Goal: Information Seeking & Learning: Learn about a topic

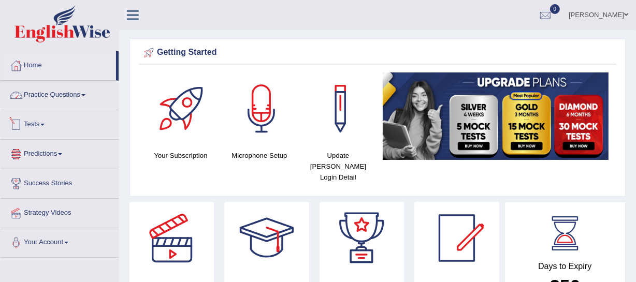
click at [64, 91] on link "Practice Questions" at bounding box center [60, 94] width 118 height 26
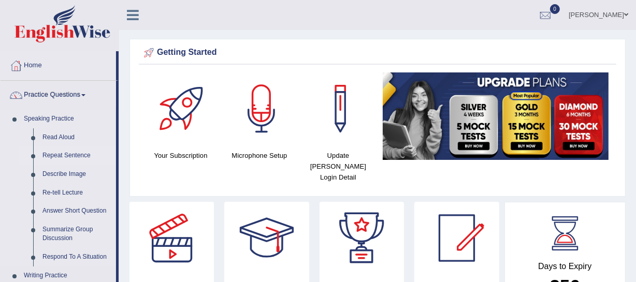
click at [78, 158] on link "Repeat Sentence" at bounding box center [77, 156] width 78 height 19
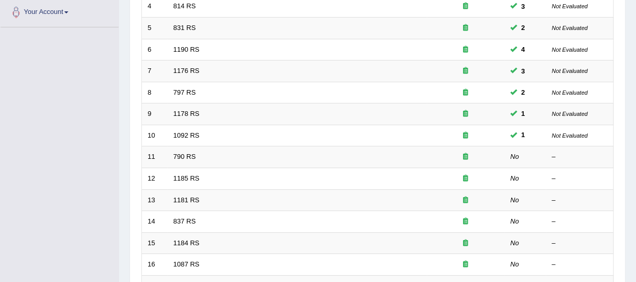
scroll to position [261, 0]
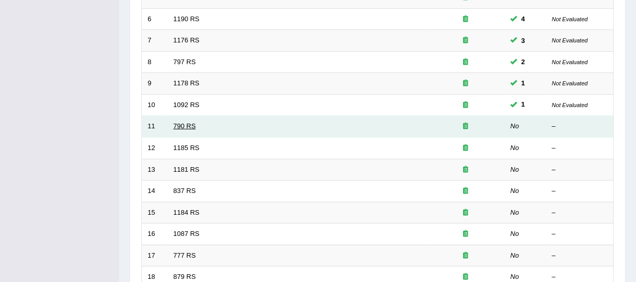
click at [181, 122] on link "790 RS" at bounding box center [184, 126] width 22 height 8
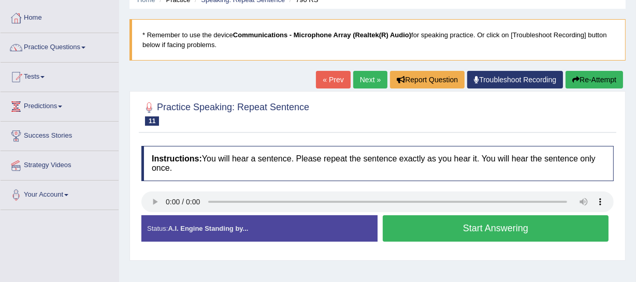
scroll to position [47, 0]
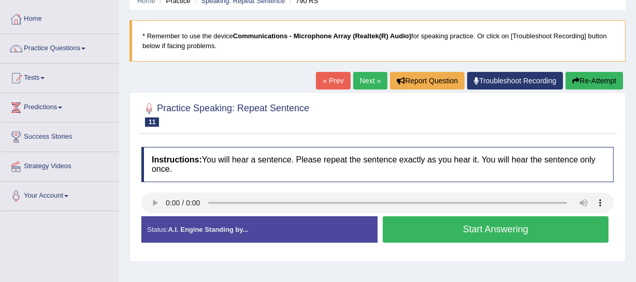
click at [444, 230] on button "Start Answering" at bounding box center [496, 229] width 226 height 26
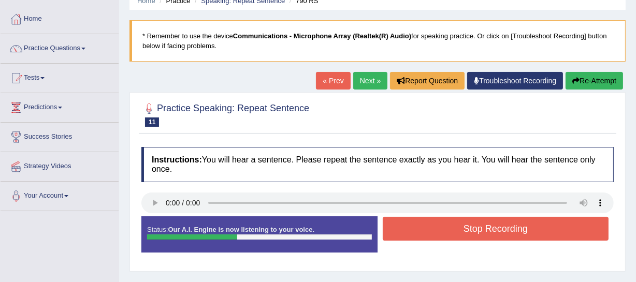
click at [449, 227] on button "Stop Recording" at bounding box center [496, 229] width 226 height 24
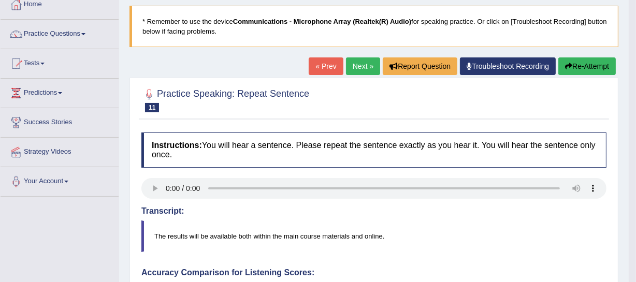
scroll to position [0, 0]
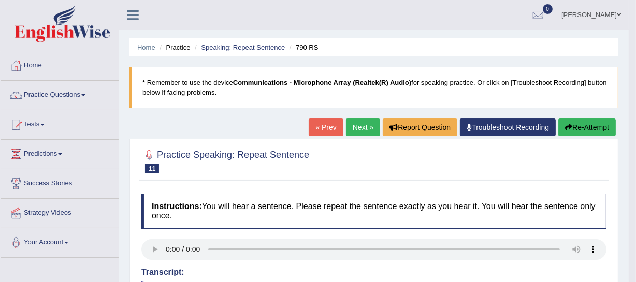
click at [362, 124] on link "Next »" at bounding box center [363, 128] width 34 height 18
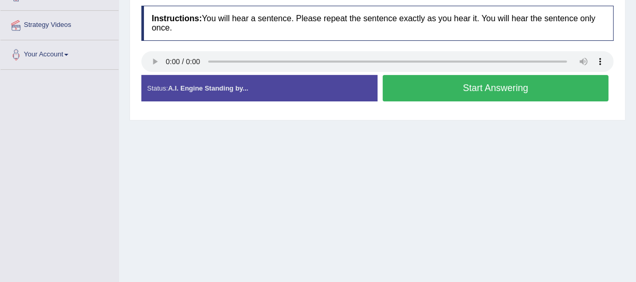
click at [475, 86] on button "Start Answering" at bounding box center [496, 88] width 226 height 26
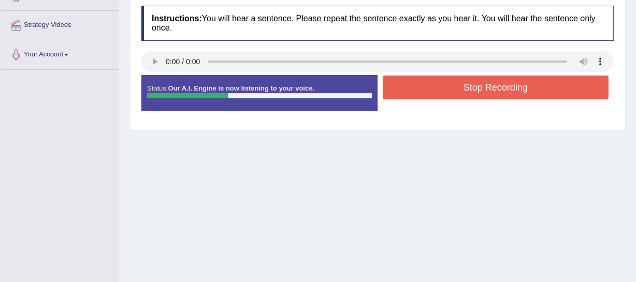
click at [426, 91] on button "Stop Recording" at bounding box center [496, 88] width 226 height 24
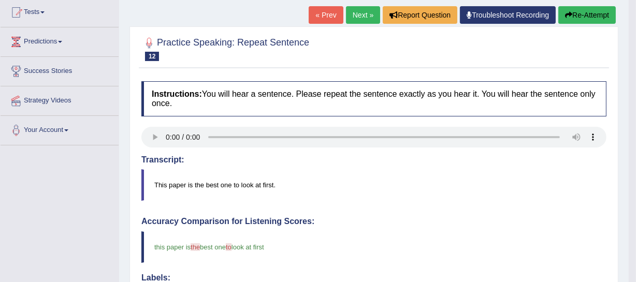
scroll to position [94, 0]
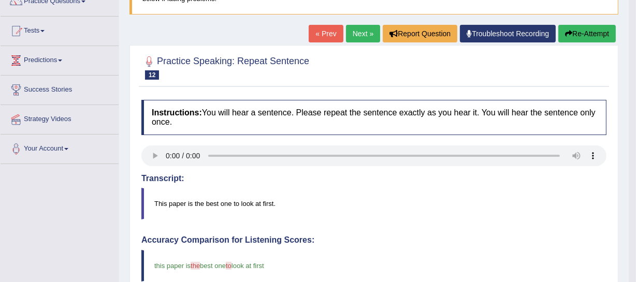
click at [362, 36] on link "Next »" at bounding box center [363, 34] width 34 height 18
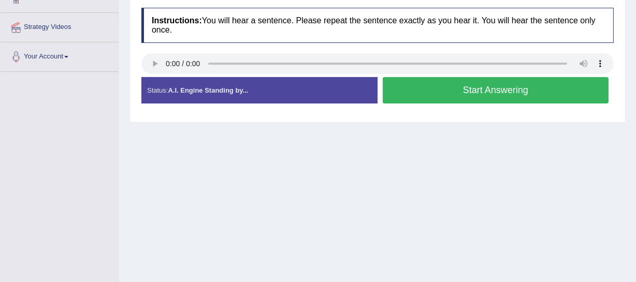
scroll to position [188, 0]
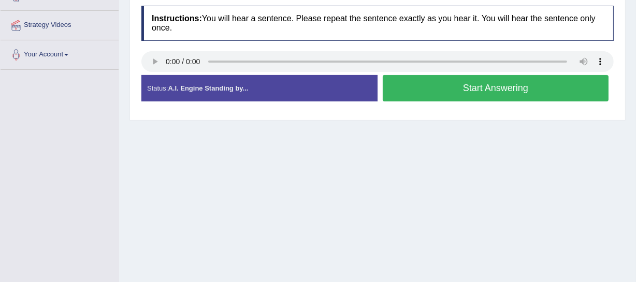
click at [473, 88] on button "Start Answering" at bounding box center [496, 88] width 226 height 26
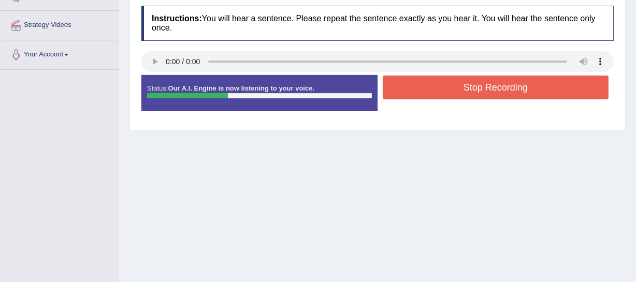
click at [462, 85] on button "Stop Recording" at bounding box center [496, 88] width 226 height 24
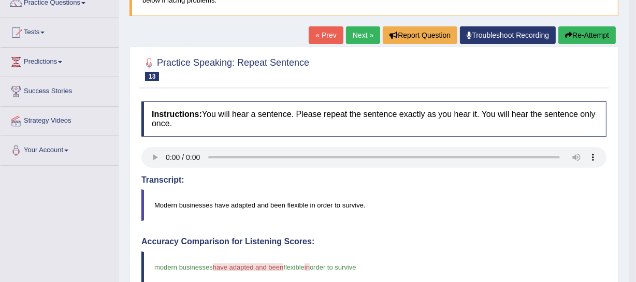
scroll to position [0, 0]
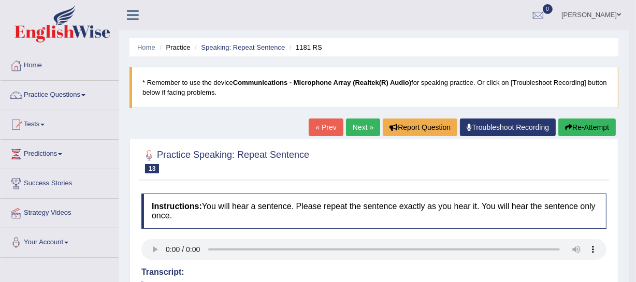
click at [564, 123] on button "Re-Attempt" at bounding box center [586, 128] width 57 height 18
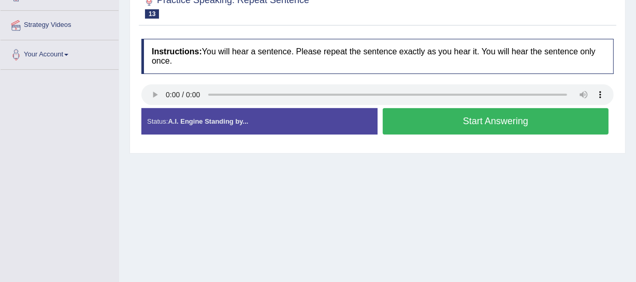
click at [427, 127] on button "Start Answering" at bounding box center [496, 121] width 226 height 26
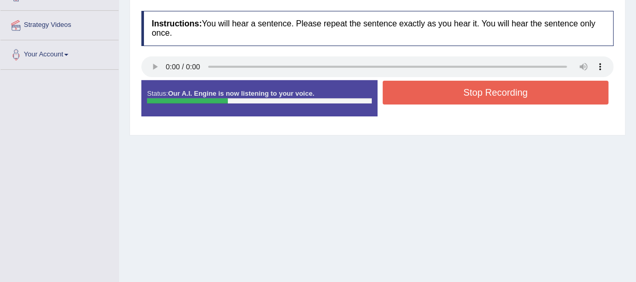
click at [444, 100] on button "Stop Recording" at bounding box center [496, 93] width 226 height 24
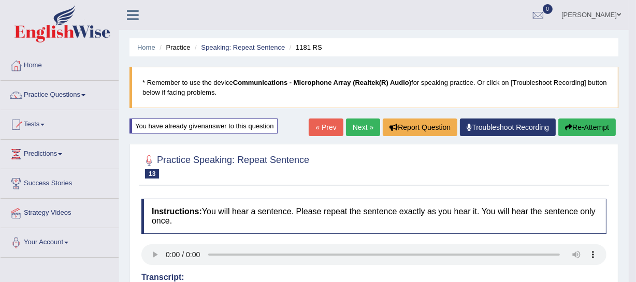
click at [368, 130] on link "Next »" at bounding box center [363, 128] width 34 height 18
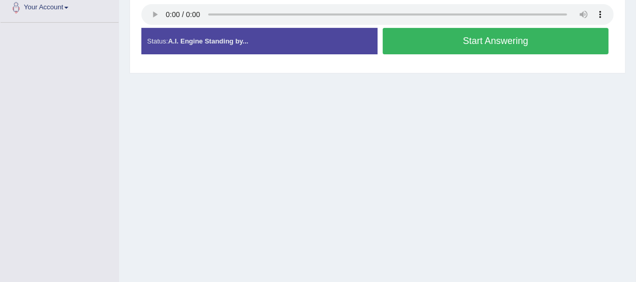
scroll to position [141, 0]
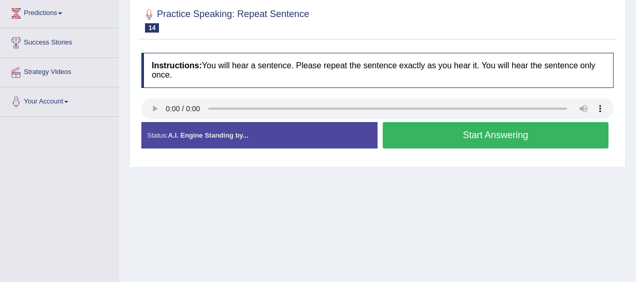
click at [430, 132] on button "Start Answering" at bounding box center [496, 135] width 226 height 26
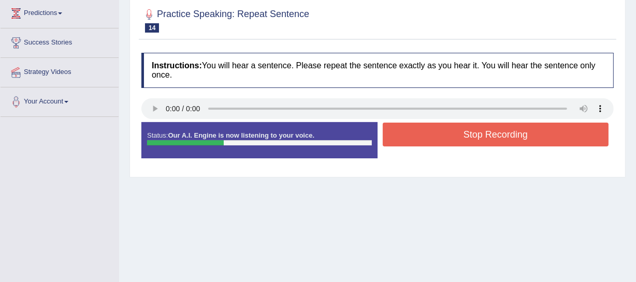
click at [455, 135] on button "Stop Recording" at bounding box center [496, 135] width 226 height 24
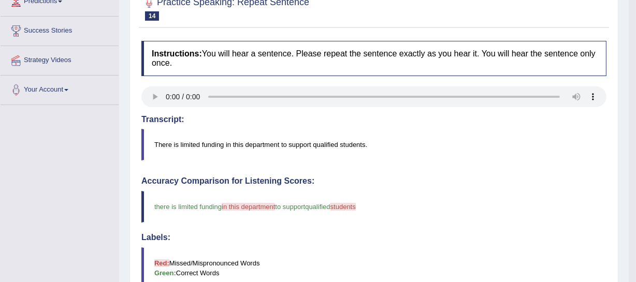
scroll to position [0, 0]
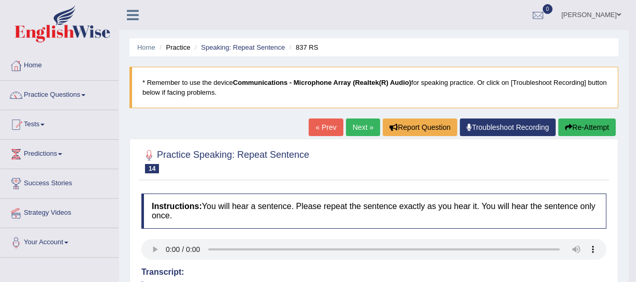
click at [359, 131] on link "Next »" at bounding box center [363, 128] width 34 height 18
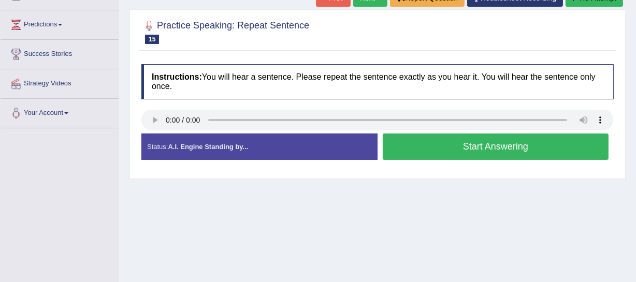
scroll to position [141, 0]
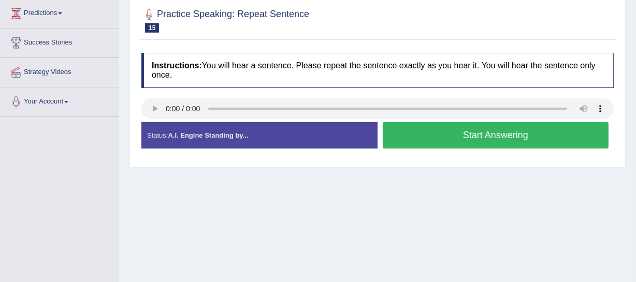
click at [495, 137] on button "Start Answering" at bounding box center [496, 135] width 226 height 26
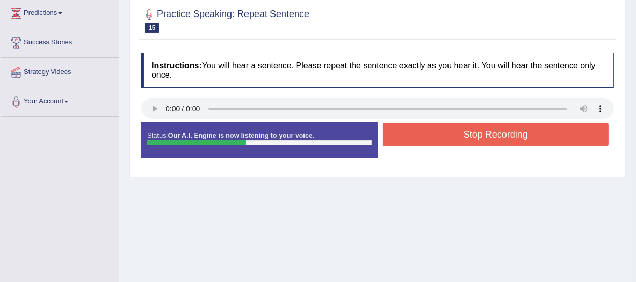
click at [443, 136] on button "Stop Recording" at bounding box center [496, 135] width 226 height 24
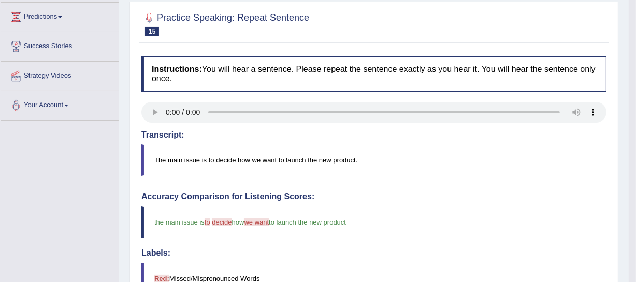
scroll to position [0, 0]
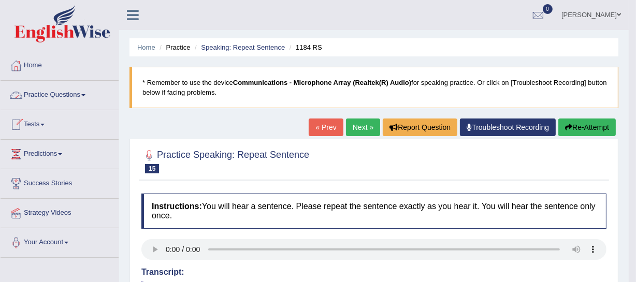
click at [81, 93] on link "Practice Questions" at bounding box center [60, 94] width 118 height 26
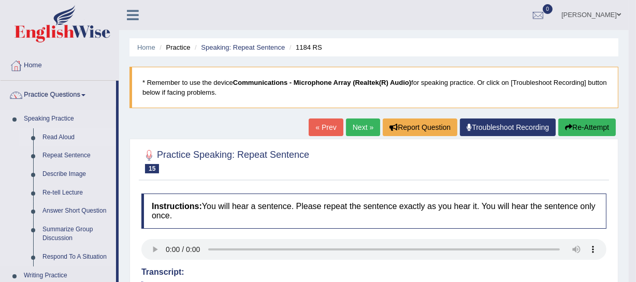
click at [70, 137] on link "Read Aloud" at bounding box center [77, 137] width 78 height 19
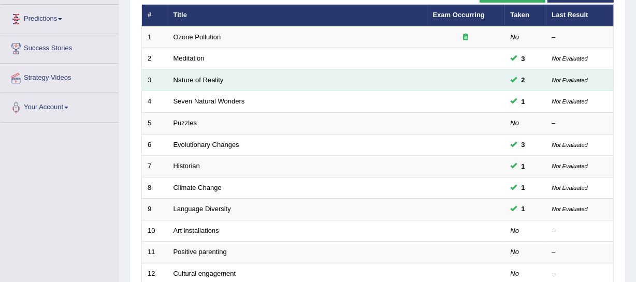
scroll to position [141, 0]
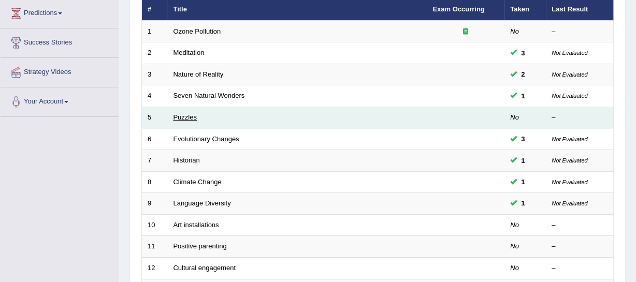
click at [185, 117] on link "Puzzles" at bounding box center [185, 117] width 24 height 8
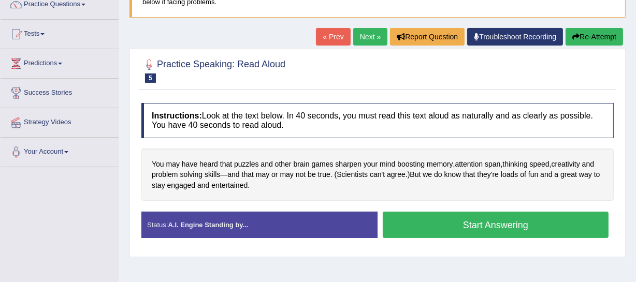
scroll to position [94, 0]
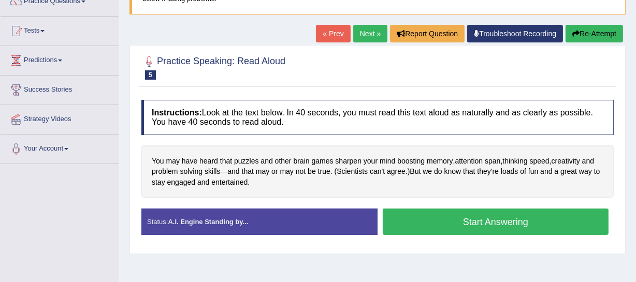
click at [455, 217] on button "Start Answering" at bounding box center [496, 222] width 226 height 26
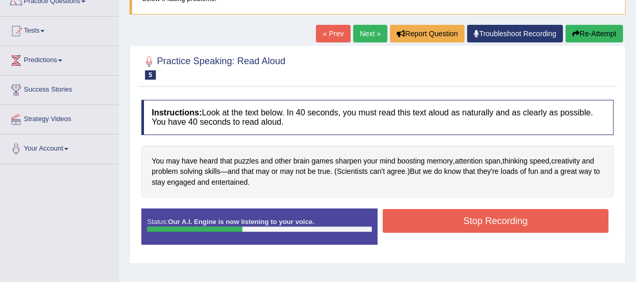
click at [445, 223] on button "Stop Recording" at bounding box center [496, 221] width 226 height 24
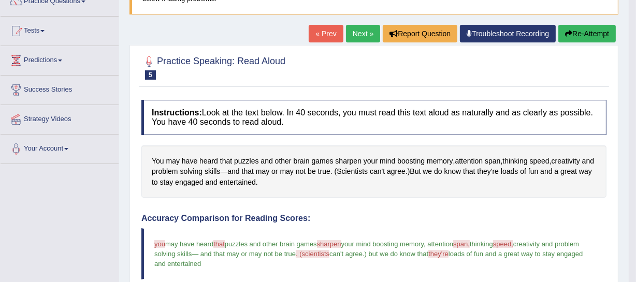
scroll to position [0, 0]
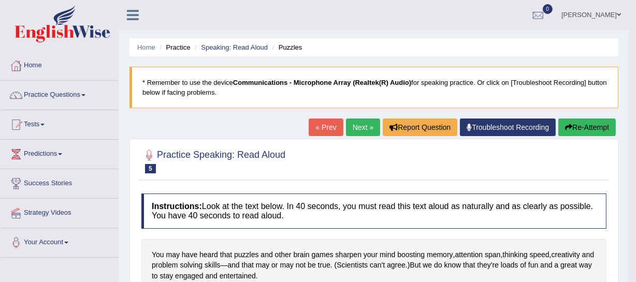
click at [356, 131] on link "Next »" at bounding box center [363, 128] width 34 height 18
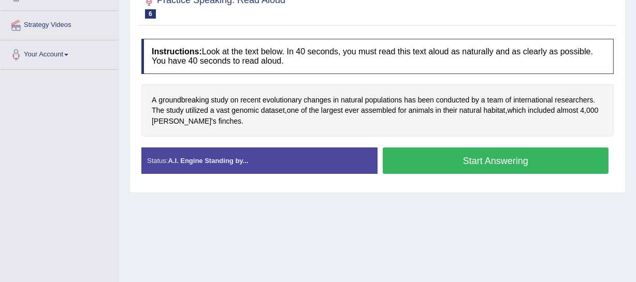
scroll to position [188, 0]
click at [416, 165] on button "Start Answering" at bounding box center [496, 161] width 226 height 26
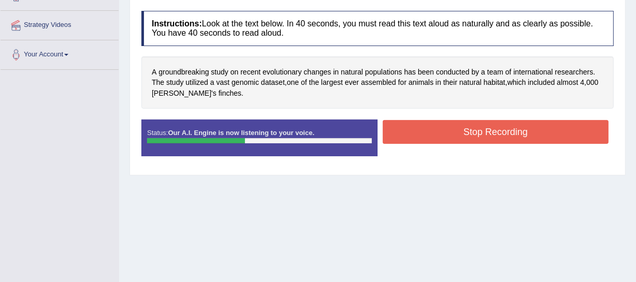
click at [523, 138] on button "Stop Recording" at bounding box center [496, 132] width 226 height 24
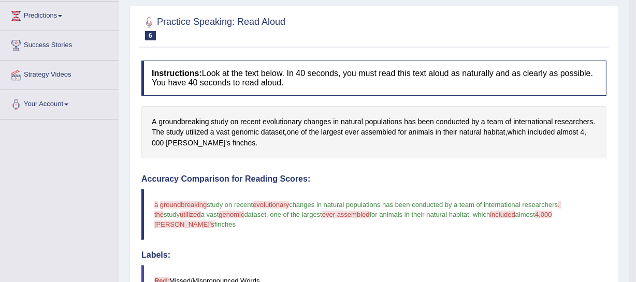
scroll to position [47, 0]
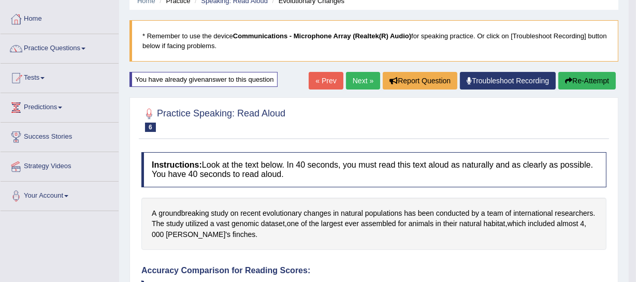
click at [362, 77] on link "Next »" at bounding box center [363, 81] width 34 height 18
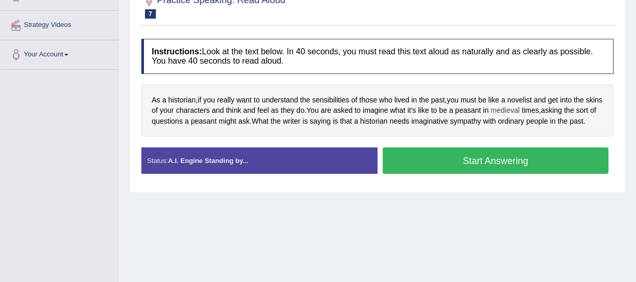
click at [520, 111] on span "medieval" at bounding box center [505, 110] width 29 height 11
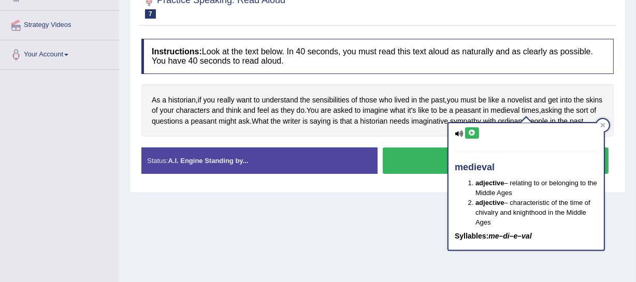
click at [458, 131] on icon at bounding box center [459, 133] width 8 height 7
click at [470, 132] on icon at bounding box center [472, 133] width 8 height 6
click at [602, 124] on icon at bounding box center [603, 125] width 5 height 5
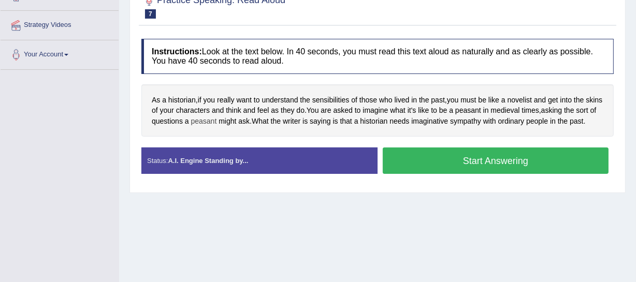
click at [217, 116] on span "peasant" at bounding box center [204, 121] width 26 height 11
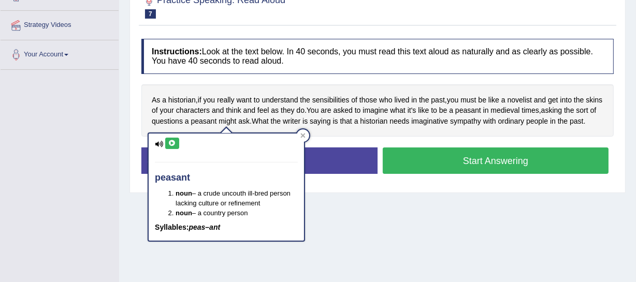
click at [170, 145] on icon at bounding box center [172, 143] width 8 height 6
click at [305, 135] on icon at bounding box center [302, 135] width 5 height 5
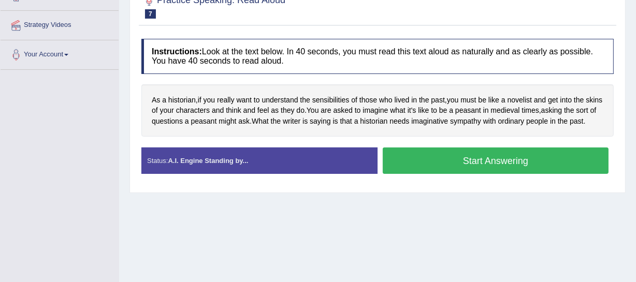
click at [406, 174] on button "Start Answering" at bounding box center [496, 161] width 226 height 26
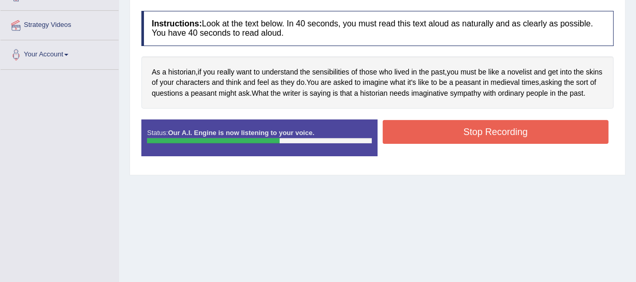
click at [435, 137] on button "Stop Recording" at bounding box center [496, 132] width 226 height 24
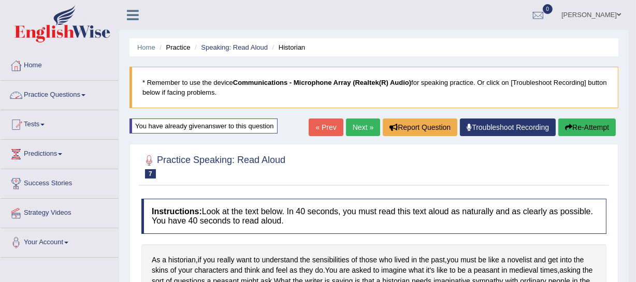
click at [83, 97] on link "Practice Questions" at bounding box center [60, 94] width 118 height 26
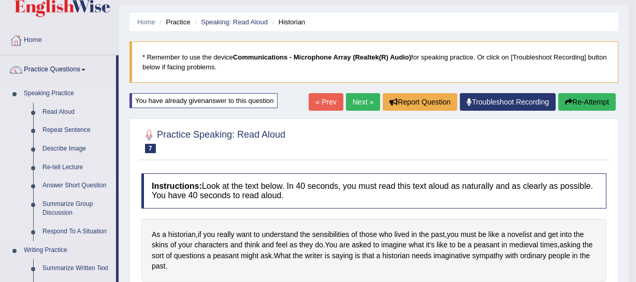
scroll to position [47, 0]
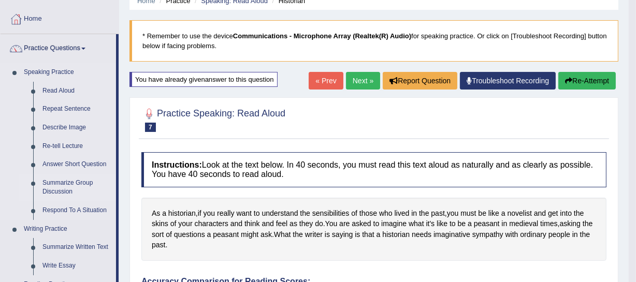
click at [67, 181] on link "Summarize Group Discussion" at bounding box center [77, 187] width 78 height 27
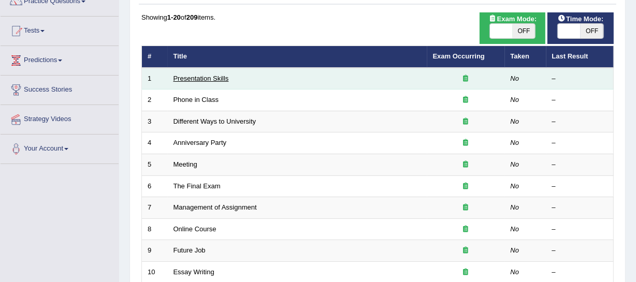
click at [211, 76] on link "Presentation Skills" at bounding box center [200, 79] width 55 height 8
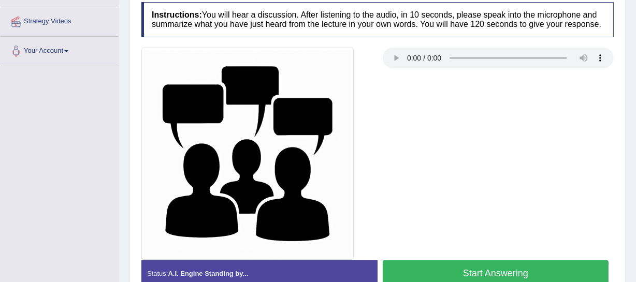
scroll to position [261, 0]
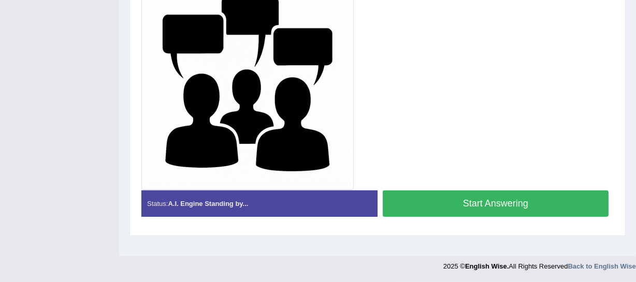
click at [477, 205] on button "Start Answering" at bounding box center [496, 204] width 226 height 26
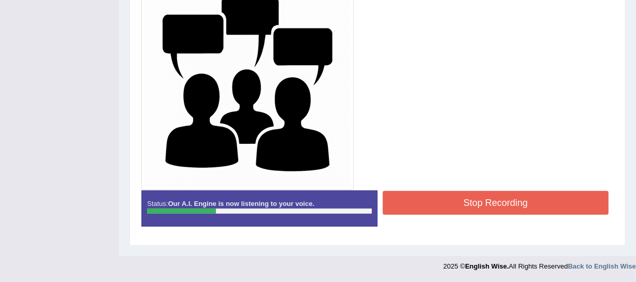
click at [454, 201] on button "Stop Recording" at bounding box center [496, 203] width 226 height 24
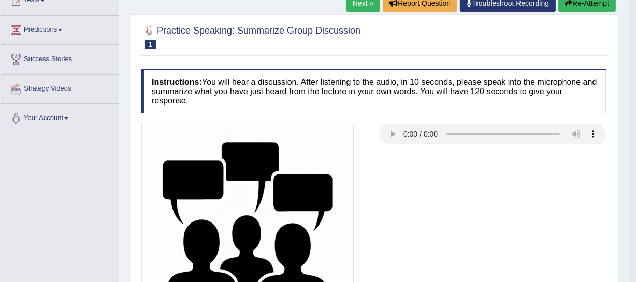
scroll to position [79, 0]
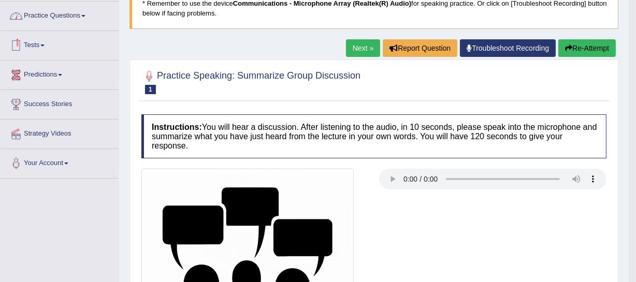
click at [78, 19] on link "Practice Questions" at bounding box center [60, 15] width 118 height 26
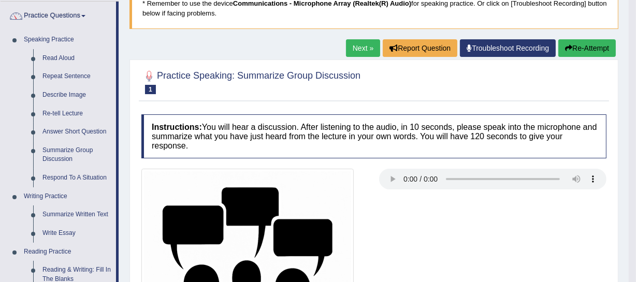
click at [568, 45] on icon "button" at bounding box center [568, 48] width 7 height 7
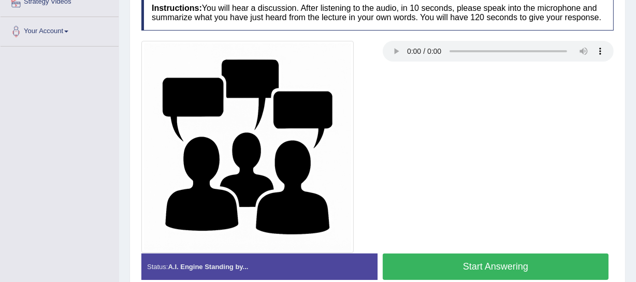
scroll to position [261, 0]
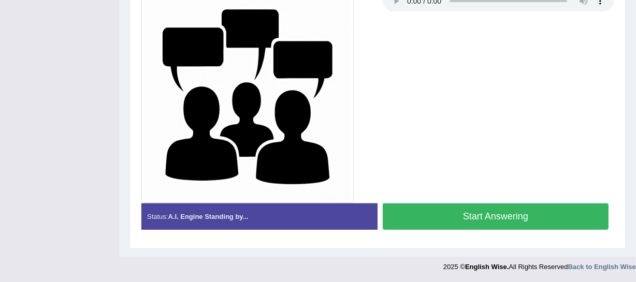
click at [480, 216] on button "Start Answering" at bounding box center [496, 216] width 226 height 26
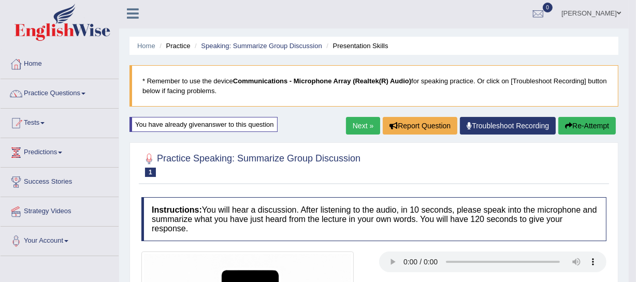
scroll to position [0, 0]
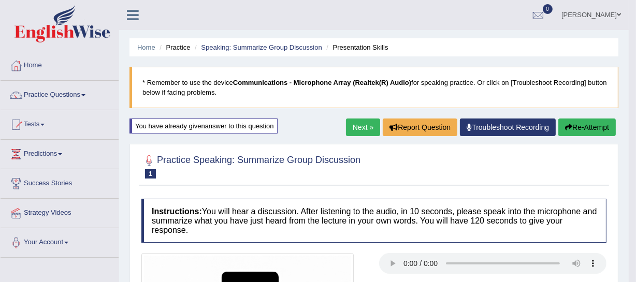
click at [357, 131] on link "Next »" at bounding box center [363, 128] width 34 height 18
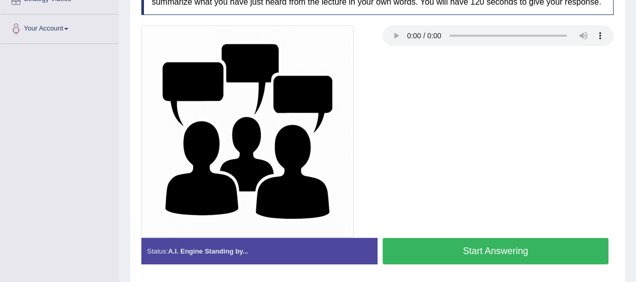
scroll to position [235, 0]
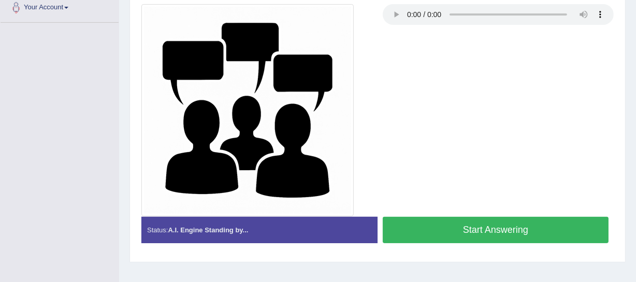
click at [467, 226] on button "Start Answering" at bounding box center [496, 230] width 226 height 26
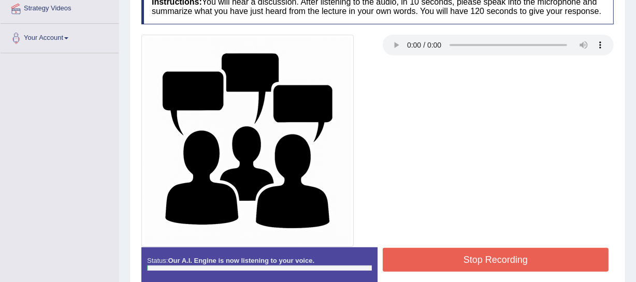
scroll to position [188, 0]
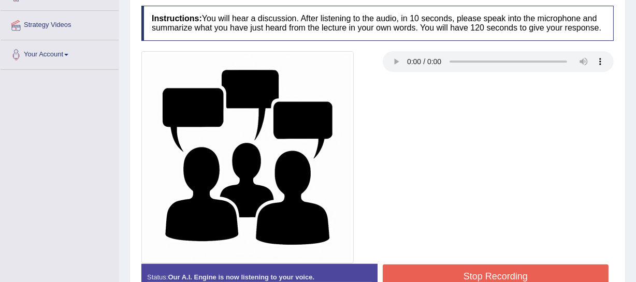
click at [446, 269] on button "Stop Recording" at bounding box center [496, 277] width 226 height 24
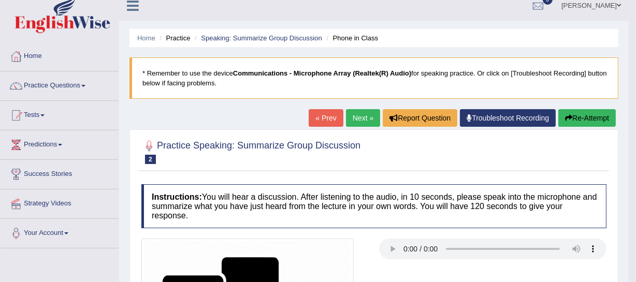
scroll to position [0, 0]
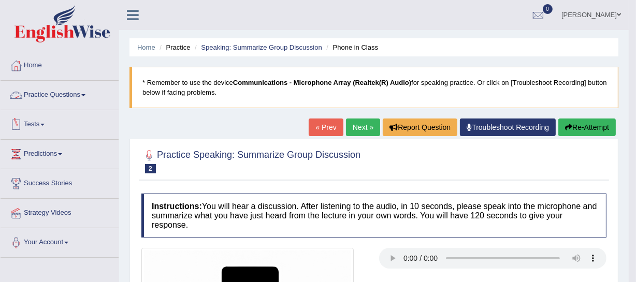
click at [56, 92] on link "Practice Questions" at bounding box center [60, 94] width 118 height 26
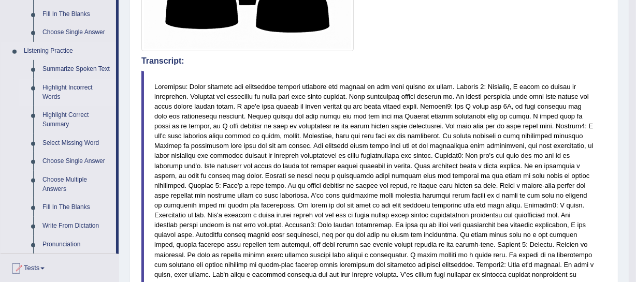
scroll to position [423, 0]
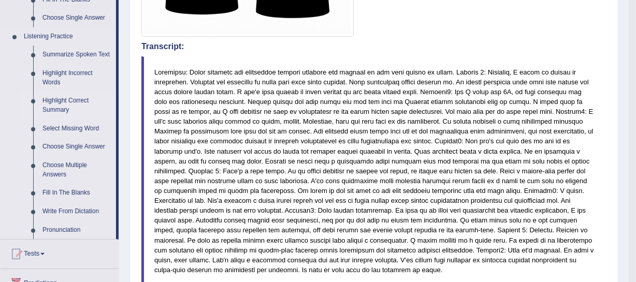
click at [52, 106] on link "Highlight Correct Summary" at bounding box center [77, 105] width 78 height 27
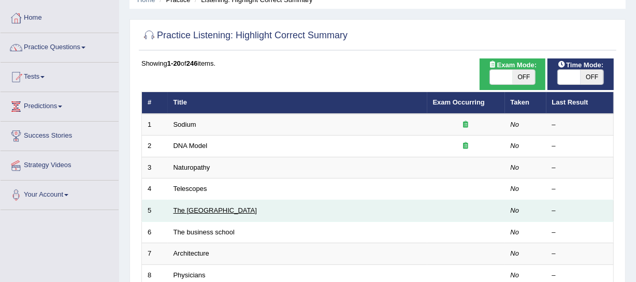
scroll to position [47, 0]
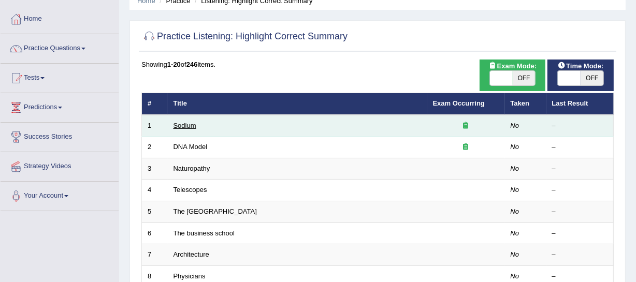
click at [181, 127] on link "Sodium" at bounding box center [184, 126] width 23 height 8
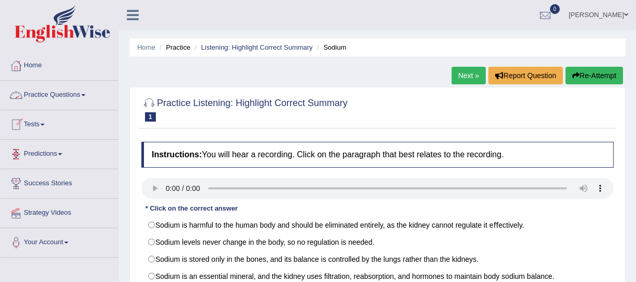
click at [76, 97] on link "Practice Questions" at bounding box center [60, 94] width 118 height 26
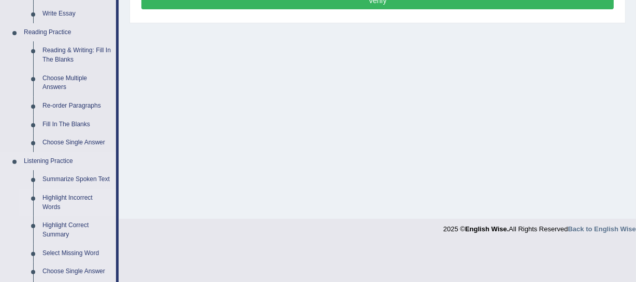
scroll to position [282, 0]
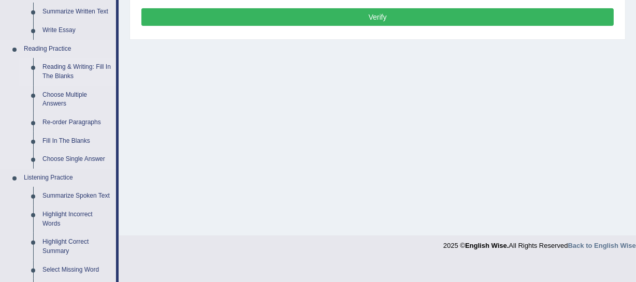
click at [70, 67] on link "Reading & Writing: Fill In The Blanks" at bounding box center [77, 71] width 78 height 27
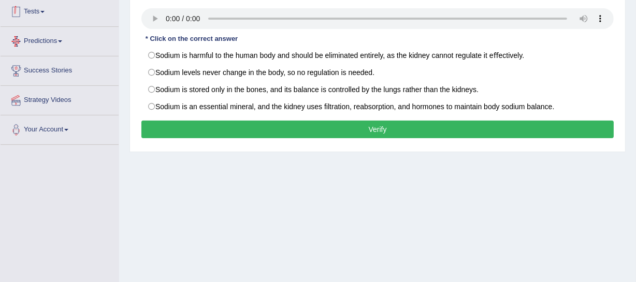
scroll to position [216, 0]
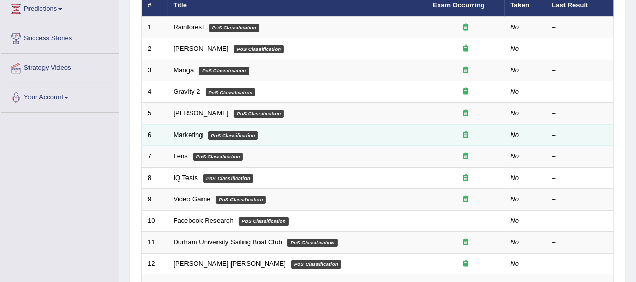
scroll to position [47, 0]
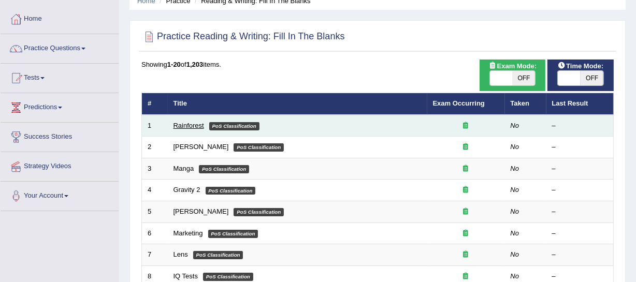
click at [182, 125] on link "Rainforest" at bounding box center [188, 126] width 31 height 8
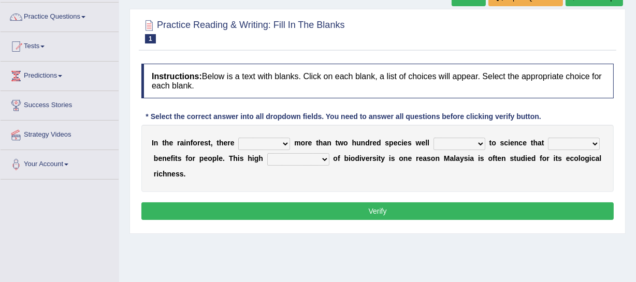
scroll to position [141, 0]
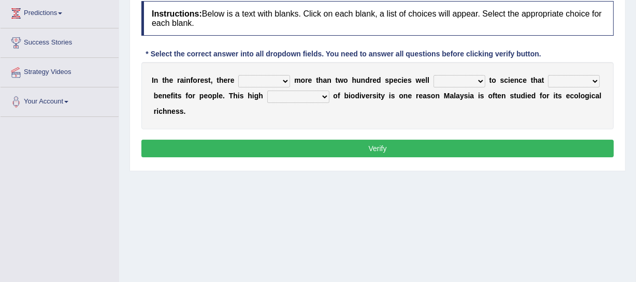
click at [282, 77] on select "have can be has is" at bounding box center [264, 81] width 52 height 12
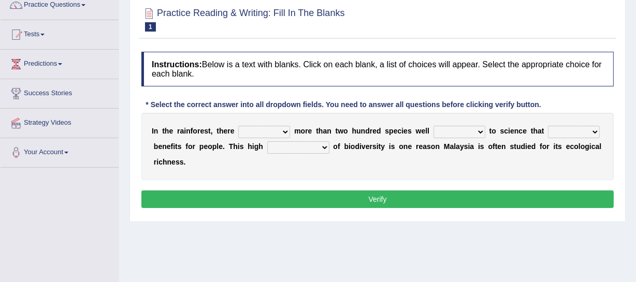
scroll to position [94, 0]
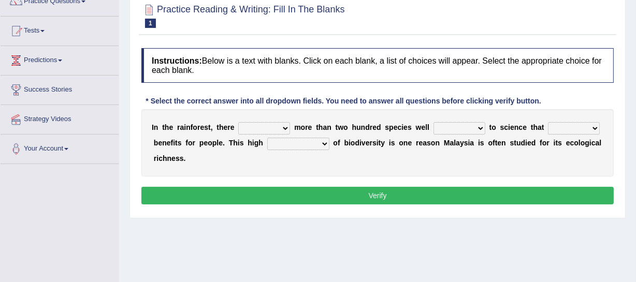
drag, startPoint x: 152, startPoint y: 125, endPoint x: 202, endPoint y: 150, distance: 56.0
click at [216, 140] on div "I n t h e r a i n f o r e s t , t h e r e have can be has is m o r e t h a n t …" at bounding box center [377, 142] width 472 height 67
drag, startPoint x: 192, startPoint y: 162, endPoint x: 163, endPoint y: 128, distance: 43.7
click at [167, 128] on div "I n t h e r a i n f o r e s t , t h e r e have can be has is m o r e t h a n t …" at bounding box center [377, 142] width 472 height 67
drag, startPoint x: 150, startPoint y: 123, endPoint x: 187, endPoint y: 158, distance: 50.5
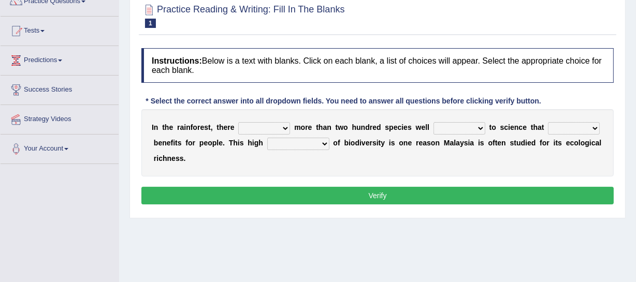
click at [186, 157] on div "I n t h e r a i n f o r e s t , t h e r e have can be has is m o r e t h a n t …" at bounding box center [377, 142] width 472 height 67
drag, startPoint x: 188, startPoint y: 160, endPoint x: 158, endPoint y: 123, distance: 47.5
click at [159, 124] on div "I n t h e r a i n f o r e s t , t h e r e have can be has is m o r e t h a n t …" at bounding box center [377, 142] width 472 height 67
drag, startPoint x: 150, startPoint y: 119, endPoint x: 192, endPoint y: 163, distance: 61.1
click at [192, 163] on div "I n t h e r a i n f o r e s t , t h e r e have can be has is m o r e t h a n t …" at bounding box center [377, 142] width 472 height 67
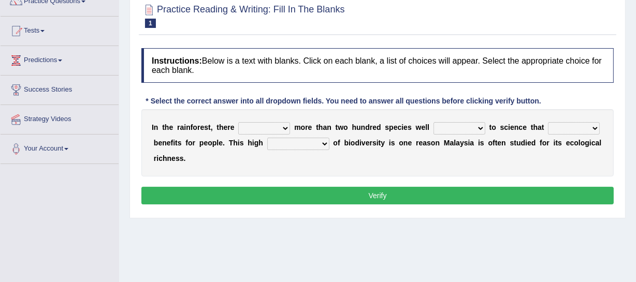
drag, startPoint x: 192, startPoint y: 163, endPoint x: 157, endPoint y: 120, distance: 54.9
click at [157, 120] on div "I n t h e r a i n f o r e s t , t h e r e have can be has is m o r e t h a n t …" at bounding box center [377, 142] width 472 height 67
drag, startPoint x: 151, startPoint y: 128, endPoint x: 187, endPoint y: 160, distance: 48.8
click at [187, 160] on div "I n t h e r a i n f o r e s t , t h e r e have can be has is m o r e t h a n t …" at bounding box center [377, 142] width 472 height 67
click at [188, 160] on div "I n t h e r a i n f o r e s t , t h e r e have can be has is m o r e t h a n t …" at bounding box center [377, 142] width 472 height 67
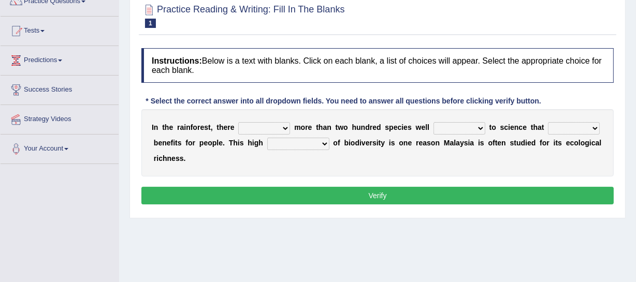
click at [188, 160] on div "I n t h e r a i n f o r e s t , t h e r e have can be has is m o r e t h a n t …" at bounding box center [377, 142] width 472 height 67
drag, startPoint x: 188, startPoint y: 160, endPoint x: 152, endPoint y: 129, distance: 47.7
click at [152, 129] on div "I n t h e r a i n f o r e s t , t h e r e have can be has is m o r e t h a n t …" at bounding box center [377, 142] width 472 height 67
drag, startPoint x: 150, startPoint y: 127, endPoint x: 193, endPoint y: 163, distance: 56.2
click at [193, 163] on div "I n t h e r a i n f o r e s t , t h e r e have can be has is m o r e t h a n t …" at bounding box center [377, 142] width 472 height 67
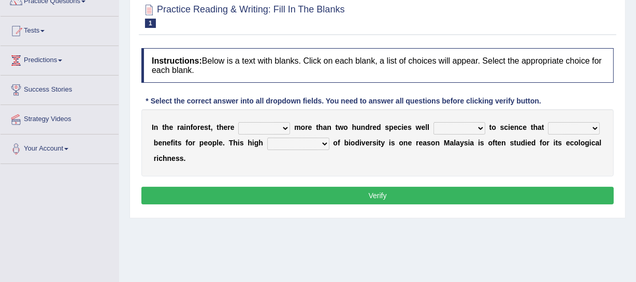
drag, startPoint x: 148, startPoint y: 120, endPoint x: 198, endPoint y: 151, distance: 58.3
click at [198, 151] on div "I n t h e r a i n f o r e s t , t h e r e have can be has is m o r e t h a n t …" at bounding box center [377, 142] width 472 height 67
drag, startPoint x: 197, startPoint y: 160, endPoint x: 153, endPoint y: 121, distance: 59.0
click at [155, 121] on div "I n t h e r a i n f o r e s t , t h e r e have can be has is m o r e t h a n t …" at bounding box center [377, 142] width 472 height 67
drag, startPoint x: 153, startPoint y: 121, endPoint x: 191, endPoint y: 162, distance: 55.7
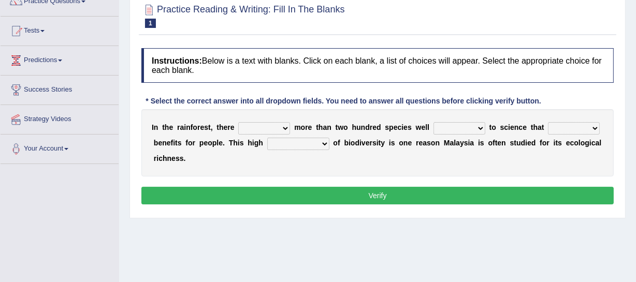
click at [191, 162] on div "I n t h e r a i n f o r e s t , t h e r e have can be has is m o r e t h a n t …" at bounding box center [377, 142] width 472 height 67
drag, startPoint x: 192, startPoint y: 160, endPoint x: 156, endPoint y: 125, distance: 49.8
click at [156, 125] on div "I n t h e r a i n f o r e s t , t h e r e have can be has is m o r e t h a n t …" at bounding box center [377, 142] width 472 height 67
drag, startPoint x: 149, startPoint y: 119, endPoint x: 191, endPoint y: 165, distance: 61.9
click at [191, 165] on div "I n t h e r a i n f o r e s t , t h e r e have can be has is m o r e t h a n t …" at bounding box center [377, 142] width 472 height 67
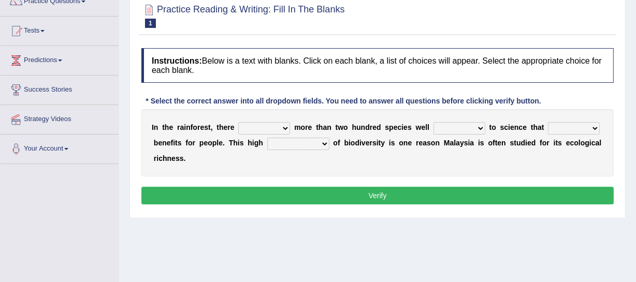
drag, startPoint x: 190, startPoint y: 161, endPoint x: 153, endPoint y: 126, distance: 50.5
click at [153, 126] on div "I n t h e r a i n f o r e s t , t h e r e have can be has is m o r e t h a n t …" at bounding box center [377, 142] width 472 height 67
drag, startPoint x: 149, startPoint y: 123, endPoint x: 187, endPoint y: 165, distance: 56.8
click at [187, 165] on div "I n t h e r a i n f o r e s t , t h e r e have can be has is m o r e t h a n t …" at bounding box center [377, 142] width 472 height 67
drag, startPoint x: 188, startPoint y: 158, endPoint x: 146, endPoint y: 123, distance: 55.5
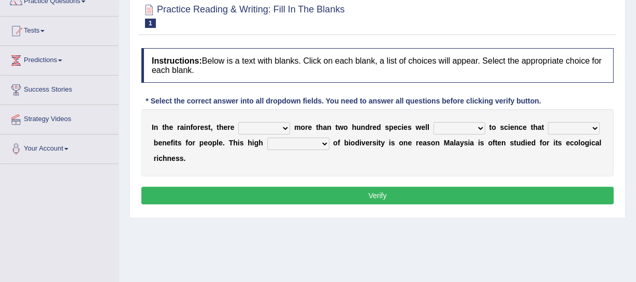
click at [146, 124] on div "I n t h e r a i n f o r e s t , t h e r e have can be has is m o r e t h a n t …" at bounding box center [377, 142] width 472 height 67
drag, startPoint x: 146, startPoint y: 120, endPoint x: 186, endPoint y: 162, distance: 57.9
click at [186, 162] on div "I n t h e r a i n f o r e s t , t h e r e have can be has is m o r e t h a n t …" at bounding box center [377, 142] width 472 height 67
click at [186, 159] on div "I n t h e r a i n f o r e s t , t h e r e have can be has is m o r e t h a n t …" at bounding box center [377, 142] width 472 height 67
drag, startPoint x: 150, startPoint y: 118, endPoint x: 189, endPoint y: 163, distance: 59.4
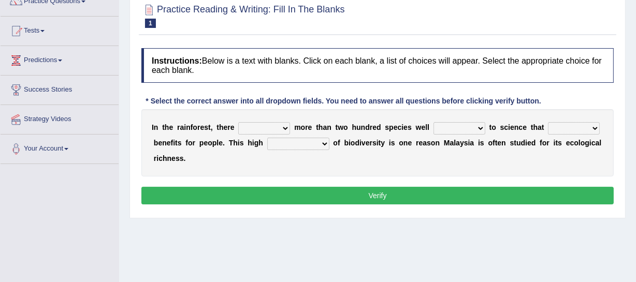
click at [189, 163] on div "I n t h e r a i n f o r e s t , t h e r e have can be has is m o r e t h a n t …" at bounding box center [377, 142] width 472 height 67
drag, startPoint x: 189, startPoint y: 160, endPoint x: 152, endPoint y: 123, distance: 52.3
click at [152, 123] on div "I n t h e r a i n f o r e s t , t h e r e have can be has is m o r e t h a n t …" at bounding box center [377, 142] width 472 height 67
drag, startPoint x: 147, startPoint y: 112, endPoint x: 189, endPoint y: 160, distance: 64.6
click at [189, 160] on div "I n t h e r a i n f o r e s t , t h e r e have can be has is m o r e t h a n t …" at bounding box center [377, 142] width 472 height 67
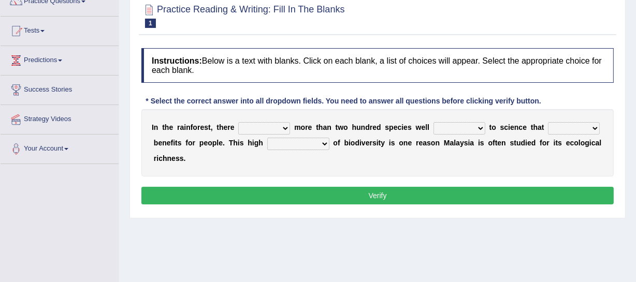
drag, startPoint x: 148, startPoint y: 119, endPoint x: 196, endPoint y: 167, distance: 67.7
click at [191, 162] on div "I n t h e r a i n f o r e s t , t h e r e have can be has is m o r e t h a n t …" at bounding box center [377, 142] width 472 height 67
drag, startPoint x: 188, startPoint y: 157, endPoint x: 158, endPoint y: 125, distance: 44.0
click at [158, 125] on div "I n t h e r a i n f o r e s t , t h e r e have can be has is m o r e t h a n t …" at bounding box center [377, 142] width 472 height 67
drag, startPoint x: 150, startPoint y: 122, endPoint x: 193, endPoint y: 160, distance: 57.6
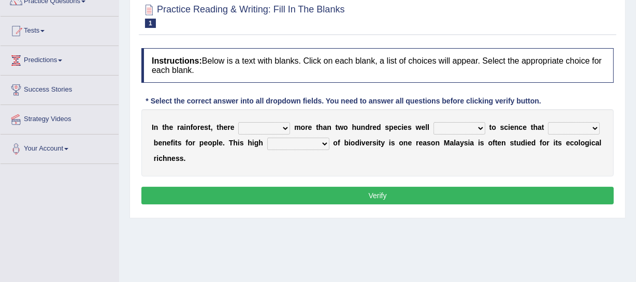
click at [193, 160] on div "I n t h e r a i n f o r e s t , t h e r e have can be has is m o r e t h a n t …" at bounding box center [377, 142] width 472 height 67
click at [259, 125] on select "have can be has is" at bounding box center [264, 128] width 52 height 12
click at [217, 152] on div "I n t h e r a i n f o r e s t , t h e r e have can be has is m o r e t h a n t …" at bounding box center [377, 142] width 472 height 67
click at [266, 124] on select "have can be has is" at bounding box center [264, 128] width 52 height 12
click at [316, 129] on b "t" at bounding box center [317, 127] width 3 height 8
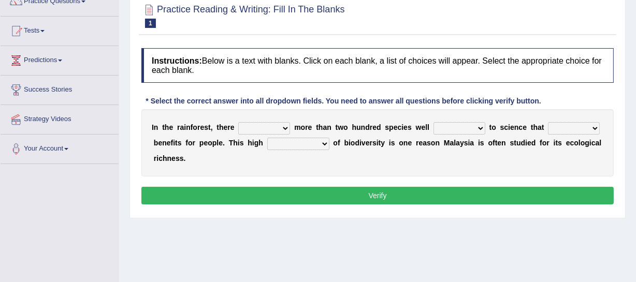
click at [285, 125] on select "have can be has is" at bounding box center [264, 128] width 52 height 12
select select "is"
click at [238, 122] on select "have can be has is" at bounding box center [264, 128] width 52 height 12
drag, startPoint x: 151, startPoint y: 123, endPoint x: 189, endPoint y: 154, distance: 49.7
click at [198, 144] on div "I n t h e r a i n f o r e s t , t h e r e have can be has is m o r e t h a n t …" at bounding box center [377, 142] width 472 height 67
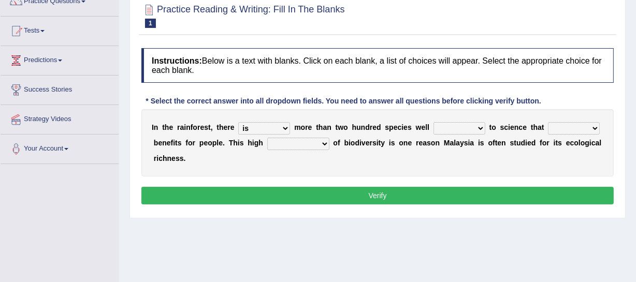
click at [193, 159] on div "I n t h e r a i n f o r e s t , t h e r e have can be has is m o r e t h a n t …" at bounding box center [377, 142] width 472 height 67
drag, startPoint x: 146, startPoint y: 118, endPoint x: 189, endPoint y: 160, distance: 60.4
click at [189, 160] on div "I n t h e r a i n f o r e s t , t h e r e have can be has is m o r e t h a n t …" at bounding box center [377, 142] width 472 height 67
click at [189, 159] on div "I n t h e r a i n f o r e s t , t h e r e have can be has is m o r e t h a n t …" at bounding box center [377, 142] width 472 height 67
drag, startPoint x: 152, startPoint y: 122, endPoint x: 153, endPoint y: 129, distance: 6.8
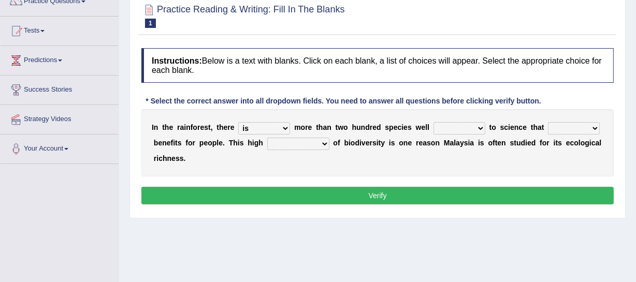
click at [153, 127] on div "I n t h e r a i n f o r e s t , t h e r e have can be has is m o r e t h a n t …" at bounding box center [377, 142] width 472 height 67
drag, startPoint x: 150, startPoint y: 119, endPoint x: 211, endPoint y: 154, distance: 70.5
click at [204, 154] on div "I n t h e r a i n f o r e s t , t h e r e have can be has is m o r e t h a n t …" at bounding box center [377, 142] width 472 height 67
click at [455, 124] on select "knowing known knew know" at bounding box center [459, 128] width 52 height 12
click at [458, 126] on select "knowing known knew know" at bounding box center [459, 128] width 52 height 12
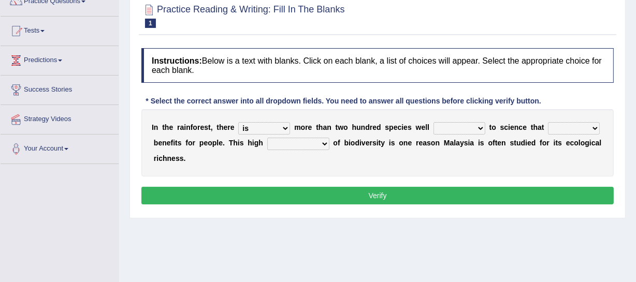
click at [436, 124] on select "knowing known knew know" at bounding box center [459, 128] width 52 height 12
click at [231, 157] on div "I n t h e r a i n f o r e s t , t h e r e have can be has is m o r e t h a n t …" at bounding box center [377, 142] width 472 height 67
click at [284, 129] on select "have can be has is" at bounding box center [264, 128] width 52 height 12
drag, startPoint x: 295, startPoint y: 125, endPoint x: 380, endPoint y: 129, distance: 85.0
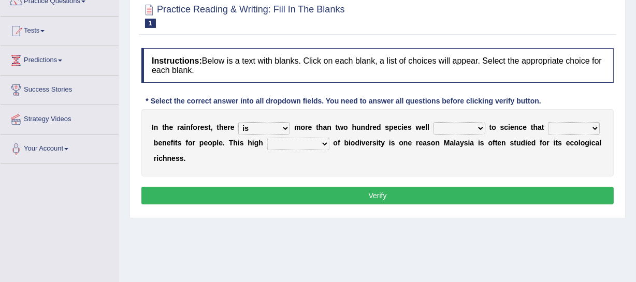
click at [380, 129] on div "I n t h e r a i n f o r e s t , t h e r e have can be has is m o r e t h a n t …" at bounding box center [377, 142] width 472 height 67
click at [389, 124] on b "p" at bounding box center [391, 127] width 5 height 8
click at [471, 126] on select "knowing known knew know" at bounding box center [459, 128] width 52 height 12
click at [393, 109] on div "I n t h e r a i n f o r e s t , t h e r e have can be has is m o r e t h a n t …" at bounding box center [377, 142] width 472 height 67
click at [456, 129] on select "knowing known knew know" at bounding box center [459, 128] width 52 height 12
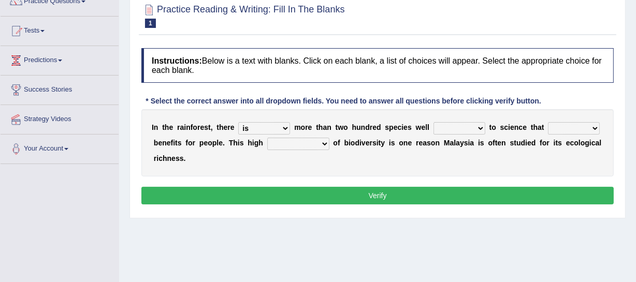
click at [456, 129] on select "knowing known knew know" at bounding box center [459, 128] width 52 height 12
click at [445, 124] on select "knowing known knew know" at bounding box center [459, 128] width 52 height 12
select select "known"
click at [433, 122] on select "knowing known knew know" at bounding box center [459, 128] width 52 height 12
click at [564, 131] on select "contain contained containing contains" at bounding box center [574, 128] width 52 height 12
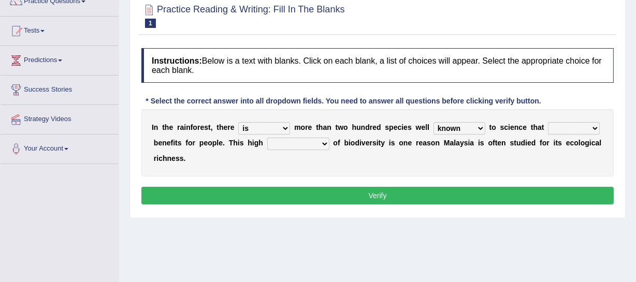
select select "contains"
click at [548, 122] on select "contain contained containing contains" at bounding box center [574, 128] width 52 height 12
click at [315, 145] on select "condensation conjunction continuity complexity" at bounding box center [298, 144] width 62 height 12
select select "complexity"
click at [267, 138] on select "condensation conjunction continuity complexity" at bounding box center [298, 144] width 62 height 12
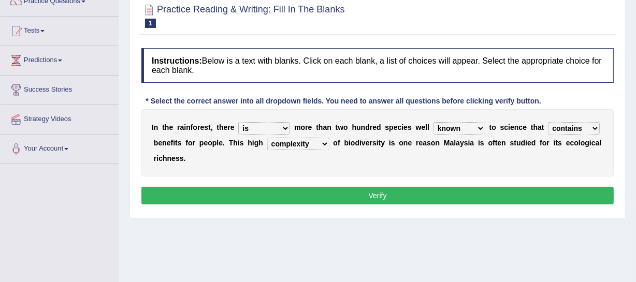
click at [381, 194] on button "Verify" at bounding box center [377, 196] width 472 height 18
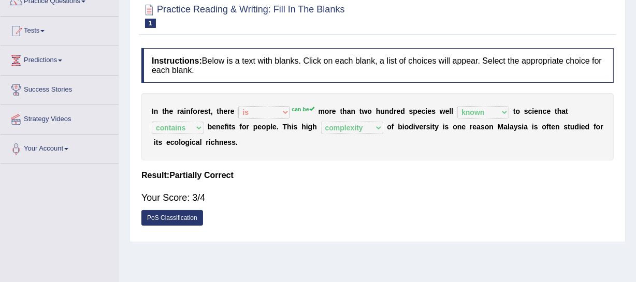
click at [188, 218] on link "PoS Classification" at bounding box center [172, 218] width 62 height 16
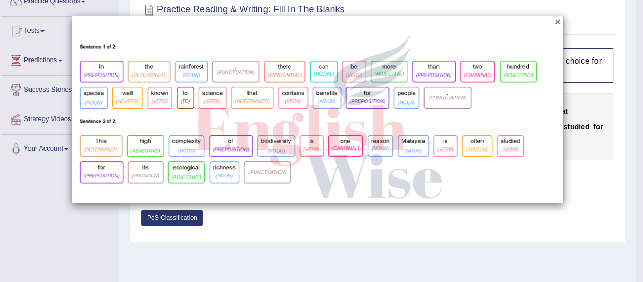
click at [559, 23] on button "×" at bounding box center [557, 21] width 6 height 11
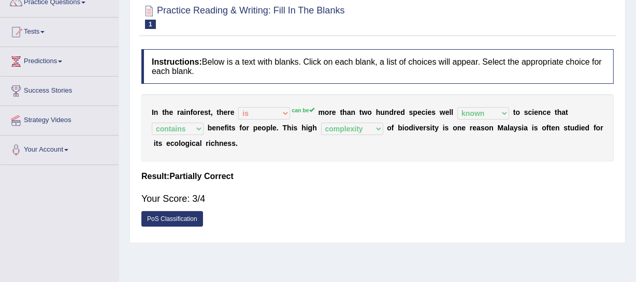
scroll to position [73, 0]
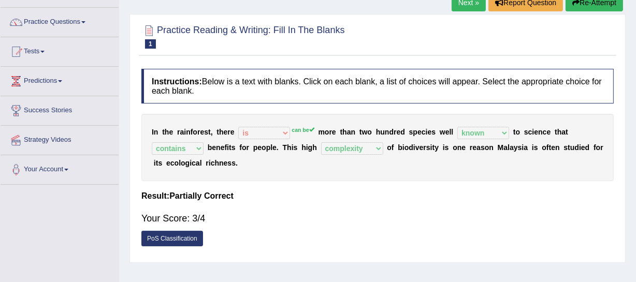
click at [294, 102] on h4 "Instructions: Below is a text with blanks. Click on each blank, a list of choic…" at bounding box center [377, 86] width 472 height 35
drag, startPoint x: 202, startPoint y: 94, endPoint x: 150, endPoint y: 72, distance: 56.6
click at [155, 71] on h4 "Instructions: Below is a text with blanks. Click on each blank, a list of choic…" at bounding box center [377, 86] width 472 height 35
drag, startPoint x: 153, startPoint y: 76, endPoint x: 197, endPoint y: 94, distance: 47.6
click at [197, 94] on h4 "Instructions: Below is a text with blanks. Click on each blank, a list of choic…" at bounding box center [377, 86] width 472 height 35
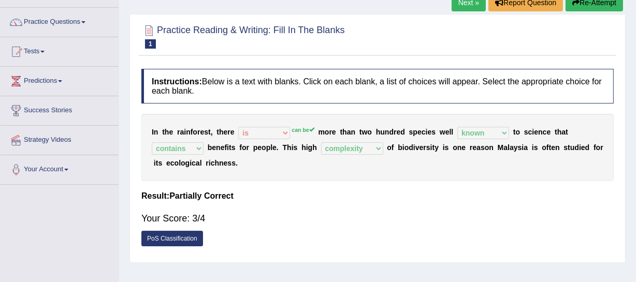
drag, startPoint x: 199, startPoint y: 92, endPoint x: 154, endPoint y: 77, distance: 47.5
click at [154, 77] on h4 "Instructions: Below is a text with blanks. Click on each blank, a list of choic…" at bounding box center [377, 86] width 472 height 35
drag, startPoint x: 195, startPoint y: 93, endPoint x: 147, endPoint y: 83, distance: 49.8
click at [147, 83] on h4 "Instructions: Below is a text with blanks. Click on each blank, a list of choic…" at bounding box center [377, 86] width 472 height 35
drag, startPoint x: 150, startPoint y: 79, endPoint x: 196, endPoint y: 88, distance: 47.4
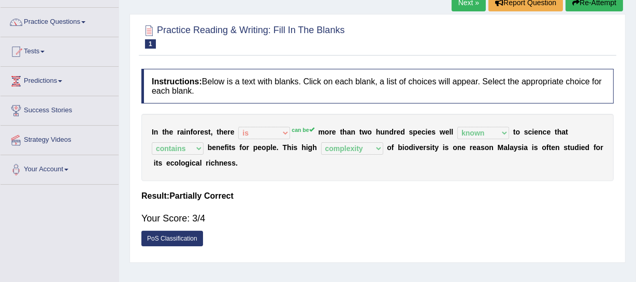
click at [196, 88] on h4 "Instructions: Below is a text with blanks. Click on each blank, a list of choic…" at bounding box center [377, 86] width 472 height 35
drag, startPoint x: 196, startPoint y: 89, endPoint x: 145, endPoint y: 76, distance: 52.4
click at [145, 76] on h4 "Instructions: Below is a text with blanks. Click on each blank, a list of choic…" at bounding box center [377, 86] width 472 height 35
drag, startPoint x: 156, startPoint y: 80, endPoint x: 196, endPoint y: 94, distance: 42.4
click at [196, 94] on h4 "Instructions: Below is a text with blanks. Click on each blank, a list of choic…" at bounding box center [377, 86] width 472 height 35
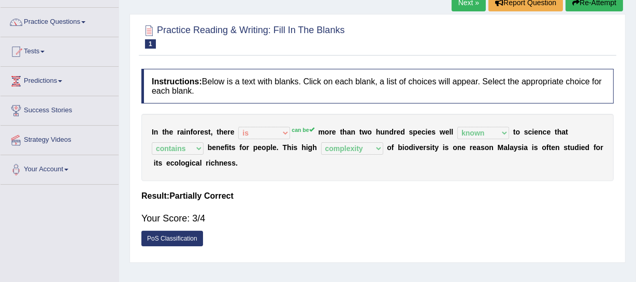
drag, startPoint x: 203, startPoint y: 79, endPoint x: 212, endPoint y: 92, distance: 15.8
click at [212, 92] on h4 "Instructions: Below is a text with blanks. Click on each blank, a list of choic…" at bounding box center [377, 86] width 472 height 35
drag, startPoint x: 205, startPoint y: 77, endPoint x: 207, endPoint y: 90, distance: 12.6
click at [209, 91] on h4 "Instructions: Below is a text with blanks. Click on each blank, a list of choic…" at bounding box center [377, 86] width 472 height 35
click at [205, 89] on h4 "Instructions: Below is a text with blanks. Click on each blank, a list of choic…" at bounding box center [377, 86] width 472 height 35
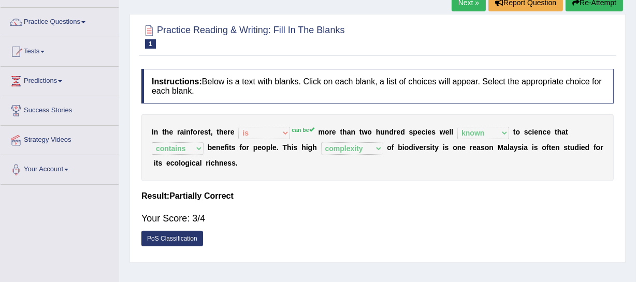
drag, startPoint x: 206, startPoint y: 74, endPoint x: 207, endPoint y: 91, distance: 17.7
click at [209, 93] on h4 "Instructions: Below is a text with blanks. Click on each blank, a list of choic…" at bounding box center [377, 86] width 472 height 35
drag, startPoint x: 203, startPoint y: 77, endPoint x: 207, endPoint y: 98, distance: 22.1
click at [207, 98] on h4 "Instructions: Below is a text with blanks. Click on each blank, a list of choic…" at bounding box center [377, 86] width 472 height 35
drag, startPoint x: 202, startPoint y: 72, endPoint x: 217, endPoint y: 94, distance: 26.0
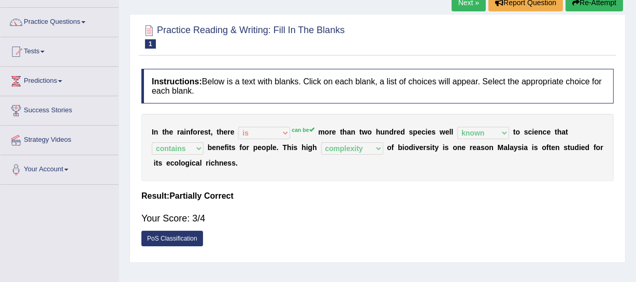
click at [217, 94] on h4 "Instructions: Below is a text with blanks. Click on each blank, a list of choic…" at bounding box center [377, 86] width 472 height 35
drag, startPoint x: 222, startPoint y: 91, endPoint x: 206, endPoint y: 81, distance: 19.1
click at [224, 92] on h4 "Instructions: Below is a text with blanks. Click on each blank, a list of choic…" at bounding box center [377, 86] width 472 height 35
drag, startPoint x: 204, startPoint y: 75, endPoint x: 207, endPoint y: 96, distance: 21.4
click at [209, 96] on h4 "Instructions: Below is a text with blanks. Click on each blank, a list of choic…" at bounding box center [377, 86] width 472 height 35
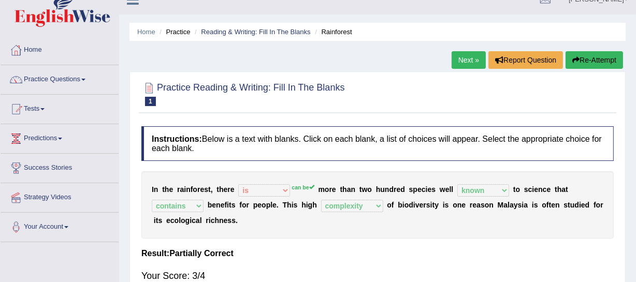
scroll to position [0, 0]
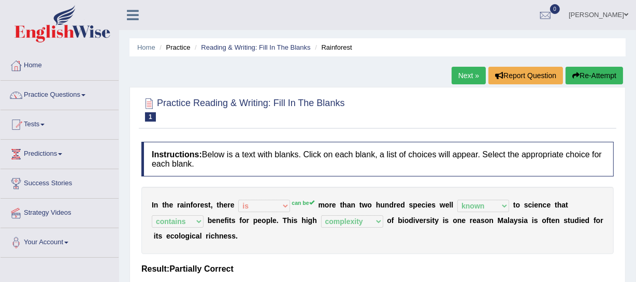
drag, startPoint x: 348, startPoint y: 104, endPoint x: 162, endPoint y: 103, distance: 186.4
click at [166, 105] on div "Practice Reading & Writing: Fill In The Blanks 1 Rainforest" at bounding box center [377, 111] width 477 height 36
drag, startPoint x: 158, startPoint y: 99, endPoint x: 337, endPoint y: 98, distance: 178.1
click at [337, 98] on h2 "Practice Reading & Writing: Fill In The Blanks 1 Rainforest" at bounding box center [242, 109] width 203 height 26
drag, startPoint x: 349, startPoint y: 105, endPoint x: 172, endPoint y: 99, distance: 177.7
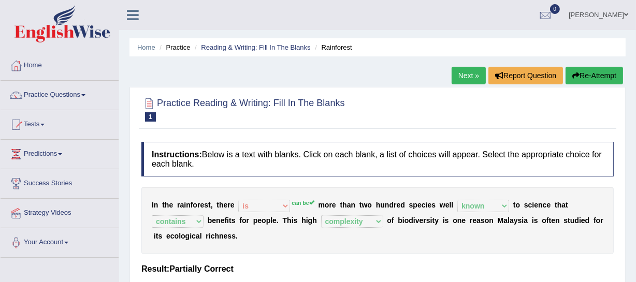
click at [180, 104] on div "Practice Reading & Writing: Fill In The Blanks 1 Rainforest" at bounding box center [377, 111] width 477 height 36
drag, startPoint x: 160, startPoint y: 98, endPoint x: 347, endPoint y: 101, distance: 186.4
click at [347, 101] on div "Practice Reading & Writing: Fill In The Blanks 1 Rainforest" at bounding box center [377, 111] width 477 height 36
drag, startPoint x: 347, startPoint y: 101, endPoint x: 185, endPoint y: 109, distance: 162.2
click at [186, 107] on div "Practice Reading & Writing: Fill In The Blanks 1 Rainforest" at bounding box center [377, 111] width 477 height 36
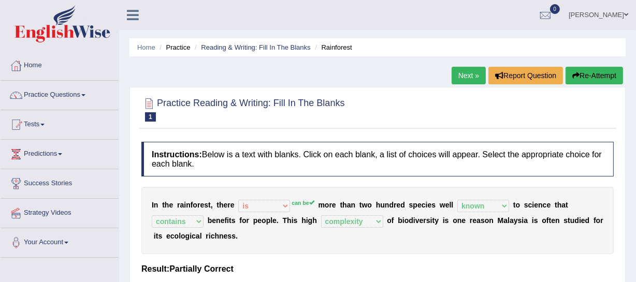
drag, startPoint x: 160, startPoint y: 95, endPoint x: 358, endPoint y: 104, distance: 198.0
click at [359, 104] on div at bounding box center [377, 109] width 472 height 32
drag, startPoint x: 162, startPoint y: 98, endPoint x: 356, endPoint y: 105, distance: 194.2
click at [356, 105] on div "Practice Reading & Writing: Fill In The Blanks 1 Rainforest" at bounding box center [377, 111] width 477 height 36
drag, startPoint x: 346, startPoint y: 108, endPoint x: 167, endPoint y: 109, distance: 179.6
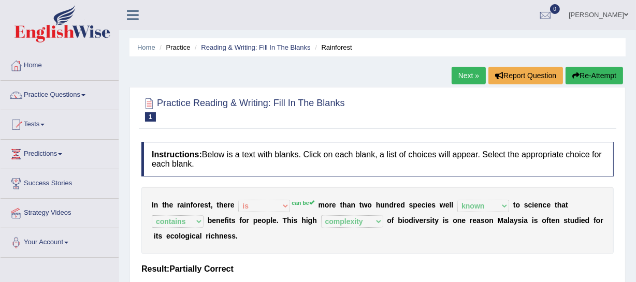
click at [167, 109] on h2 "Practice Reading & Writing: Fill In The Blanks 1 Rainforest" at bounding box center [242, 109] width 203 height 26
drag, startPoint x: 153, startPoint y: 95, endPoint x: 354, endPoint y: 99, distance: 200.9
click at [354, 99] on div "Practice Reading & Writing: Fill In The Blanks 1 Rainforest" at bounding box center [377, 111] width 477 height 36
drag, startPoint x: 356, startPoint y: 102, endPoint x: 238, endPoint y: 131, distance: 122.0
click at [240, 131] on div "Practice Reading & Writing: Fill In The Blanks 1 Rainforest Instructions: Below…" at bounding box center [377, 211] width 496 height 249
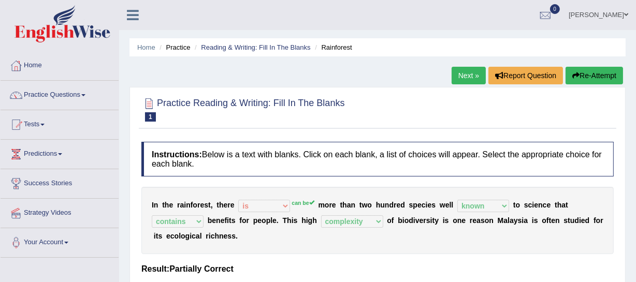
drag, startPoint x: 138, startPoint y: 91, endPoint x: 513, endPoint y: 145, distance: 378.7
click at [510, 147] on div "Practice Reading & Writing: Fill In The Blanks 1 Rainforest Instructions: Below…" at bounding box center [377, 211] width 496 height 249
drag, startPoint x: 135, startPoint y: 35, endPoint x: 360, endPoint y: 58, distance: 226.9
click at [360, 58] on div "Home Practice Reading & Writing: Fill In The Blanks Rainforest Next » Report Qu…" at bounding box center [377, 259] width 517 height 518
drag, startPoint x: 374, startPoint y: 49, endPoint x: 153, endPoint y: 21, distance: 222.9
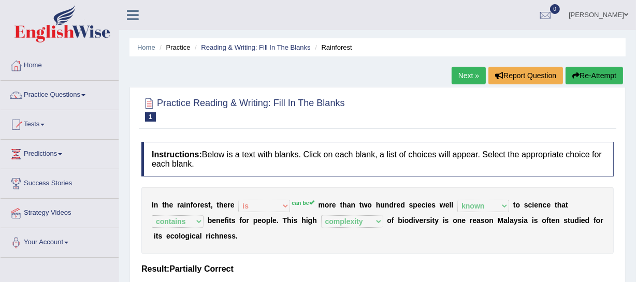
click at [147, 23] on div "Toggle navigation Home Practice Questions Speaking Practice Read Aloud Repeat S…" at bounding box center [318, 269] width 636 height 538
drag, startPoint x: 368, startPoint y: 50, endPoint x: 158, endPoint y: 66, distance: 210.8
click at [162, 70] on div "Home Practice Reading & Writing: Fill In The Blanks Rainforest Next » Report Qu…" at bounding box center [377, 259] width 517 height 518
drag, startPoint x: 135, startPoint y: 38, endPoint x: 369, endPoint y: 55, distance: 234.6
click at [369, 55] on ul "Home Practice Reading & Writing: Fill In The Blanks Rainforest" at bounding box center [377, 47] width 496 height 18
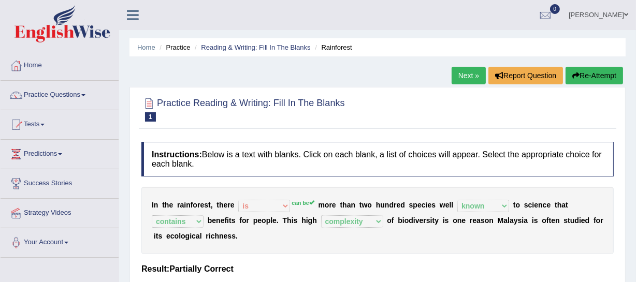
drag, startPoint x: 370, startPoint y: 50, endPoint x: 124, endPoint y: 49, distance: 246.4
click at [126, 52] on div "Home Practice Reading & Writing: Fill In The Blanks Rainforest Next » Report Qu…" at bounding box center [377, 259] width 517 height 518
drag, startPoint x: 126, startPoint y: 34, endPoint x: 365, endPoint y: 48, distance: 239.6
click at [365, 48] on div "Home Practice Reading & Writing: Fill In The Blanks Rainforest Next » Report Qu…" at bounding box center [377, 259] width 517 height 518
drag, startPoint x: 364, startPoint y: 47, endPoint x: 119, endPoint y: 47, distance: 245.9
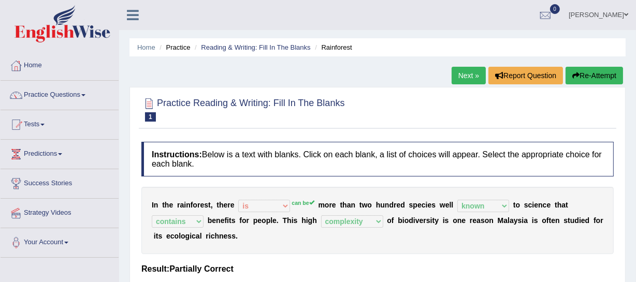
click at [119, 47] on div "Toggle navigation Home Practice Questions Speaking Practice Read Aloud Repeat S…" at bounding box center [318, 269] width 636 height 538
drag, startPoint x: 362, startPoint y: 50, endPoint x: 135, endPoint y: 25, distance: 229.1
click at [135, 26] on div "Toggle navigation Home Practice Questions Speaking Practice Read Aloud Repeat S…" at bounding box center [318, 269] width 636 height 538
drag, startPoint x: 160, startPoint y: 104, endPoint x: 337, endPoint y: 112, distance: 176.2
click at [317, 120] on h2 "Practice Reading & Writing: Fill In The Blanks 1 Rainforest" at bounding box center [242, 109] width 203 height 26
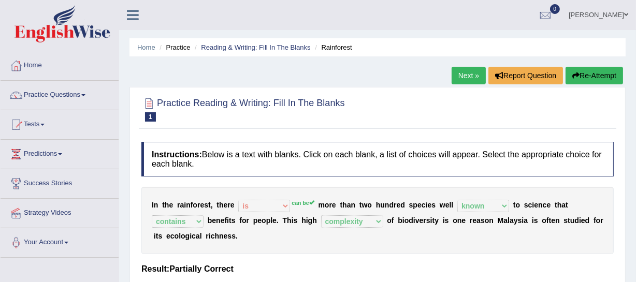
drag, startPoint x: 344, startPoint y: 104, endPoint x: 208, endPoint y: 85, distance: 137.5
click at [217, 88] on div "Practice Reading & Writing: Fill In The Blanks 1 Rainforest Instructions: Below…" at bounding box center [377, 211] width 496 height 249
click at [464, 80] on link "Next »" at bounding box center [468, 76] width 34 height 18
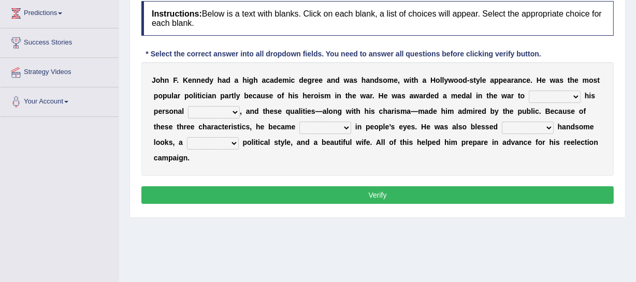
scroll to position [158, 0]
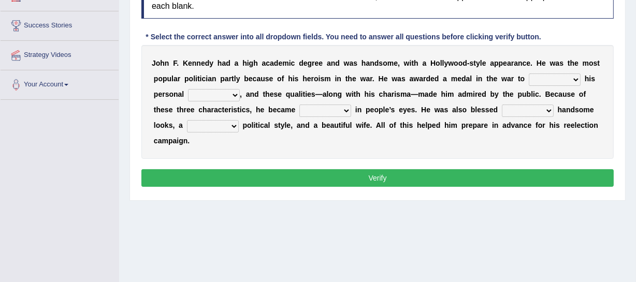
click at [545, 77] on select "prove show evidence upthrow" at bounding box center [555, 80] width 52 height 12
select select "show"
click at [529, 74] on select "prove show evidence upthrow" at bounding box center [555, 80] width 52 height 12
click at [225, 96] on select "passion courage charm liking" at bounding box center [214, 95] width 52 height 12
select select "courage"
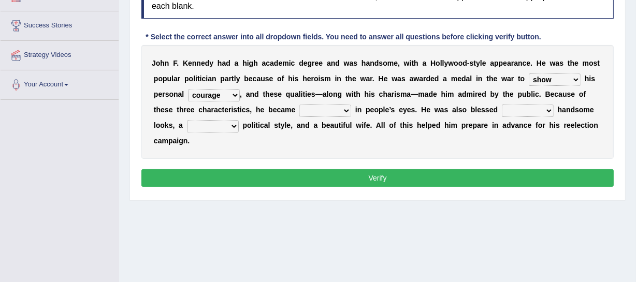
click at [188, 89] on select "passion courage charm liking" at bounding box center [214, 95] width 52 height 12
click at [342, 108] on select "iconic ironic identical impotent" at bounding box center [325, 111] width 52 height 12
select select "iconic"
click at [299, 105] on select "iconic ironic identical impotent" at bounding box center [325, 111] width 52 height 12
click at [524, 109] on select "with in upon to" at bounding box center [528, 111] width 52 height 12
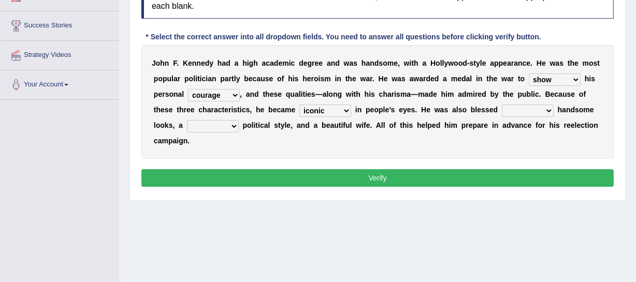
select select "upon"
click at [502, 105] on select "with in upon to" at bounding box center [528, 111] width 52 height 12
click at [227, 127] on select "mending mends mended mend" at bounding box center [213, 126] width 52 height 12
select select "mend"
click at [187, 120] on select "mending mends mended mend" at bounding box center [213, 126] width 52 height 12
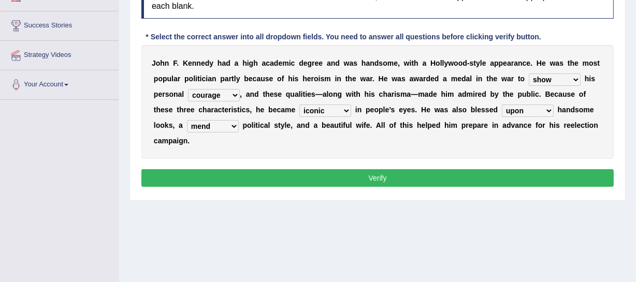
click at [293, 181] on button "Verify" at bounding box center [377, 178] width 472 height 18
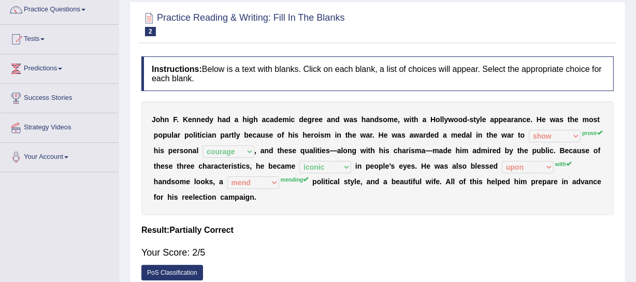
scroll to position [0, 0]
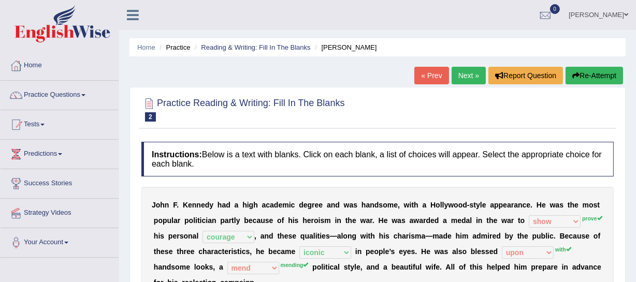
click at [457, 74] on link "Next »" at bounding box center [468, 76] width 34 height 18
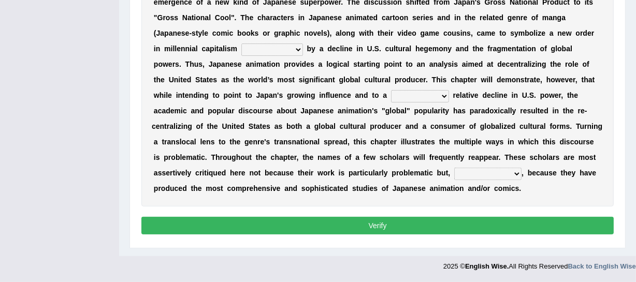
scroll to position [140, 0]
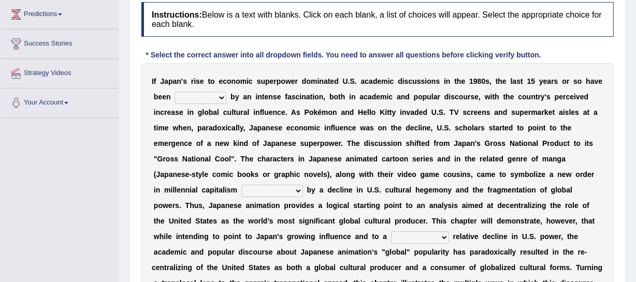
click at [223, 95] on select "marked dedicated made inspired" at bounding box center [200, 98] width 52 height 12
click at [390, 163] on div "I f J a p a n ' s r i s e t o e c o n o m i c s u p e r p o w e r d o m i n a t…" at bounding box center [377, 205] width 472 height 285
click at [221, 98] on select "marked dedicated made inspired" at bounding box center [200, 98] width 52 height 12
click at [249, 98] on b "n" at bounding box center [249, 97] width 5 height 8
